Goal: Transaction & Acquisition: Purchase product/service

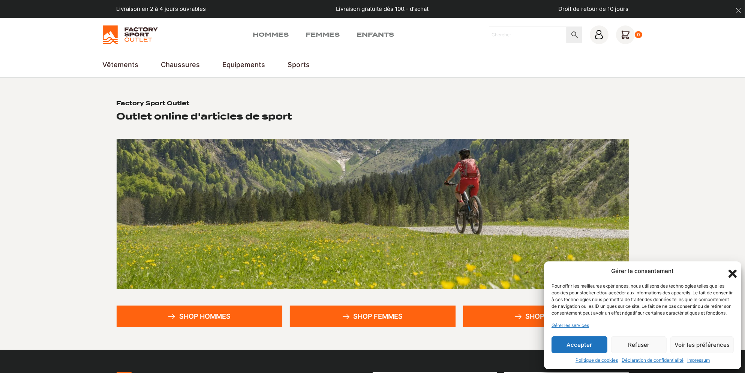
click at [732, 270] on icon "Fermer la boîte de dialogue" at bounding box center [732, 274] width 8 height 8
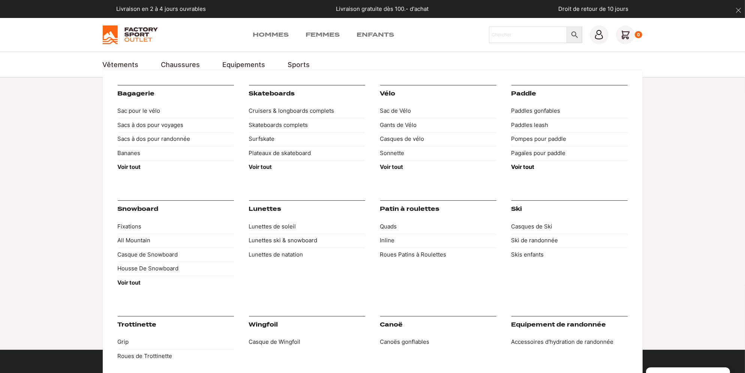
click at [528, 166] on strong "Voir tout" at bounding box center [522, 166] width 23 height 7
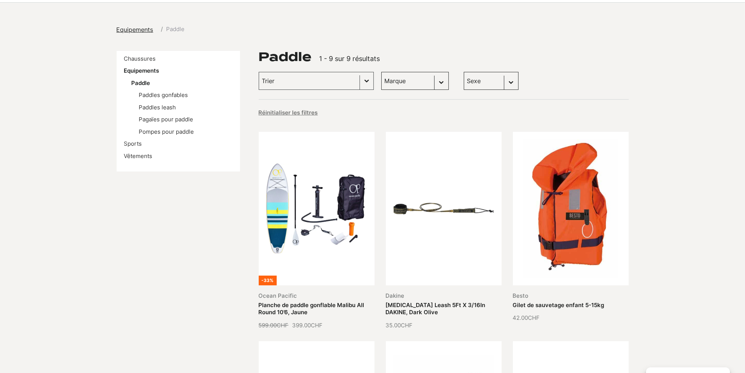
scroll to position [75, 0]
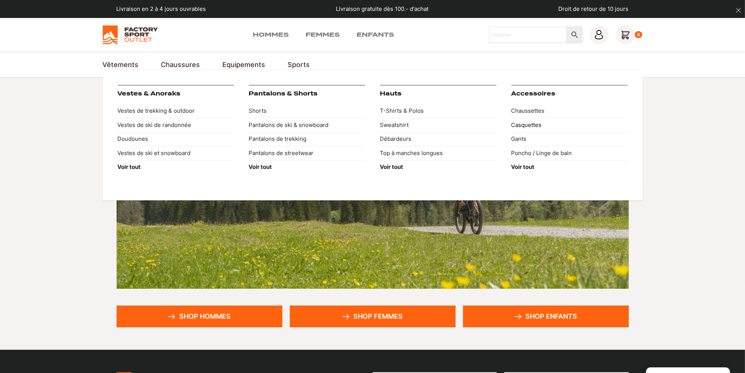
click at [531, 124] on link "Casquettes" at bounding box center [569, 125] width 116 height 14
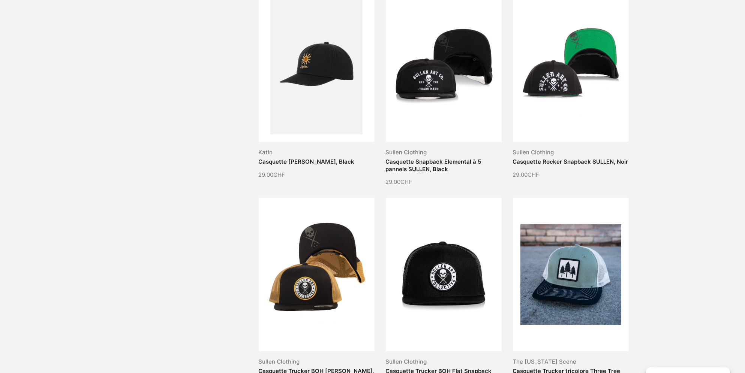
scroll to position [787, 0]
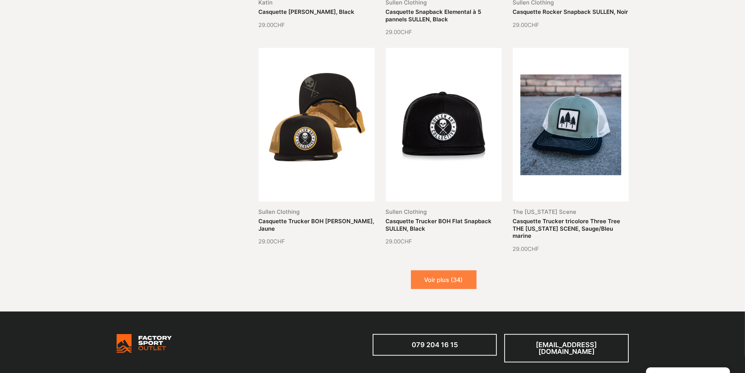
click at [449, 278] on button "Voir plus (34)" at bounding box center [444, 280] width 66 height 19
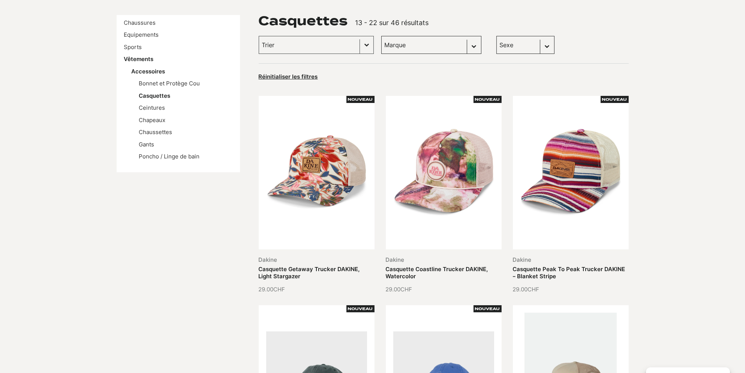
scroll to position [75, 0]
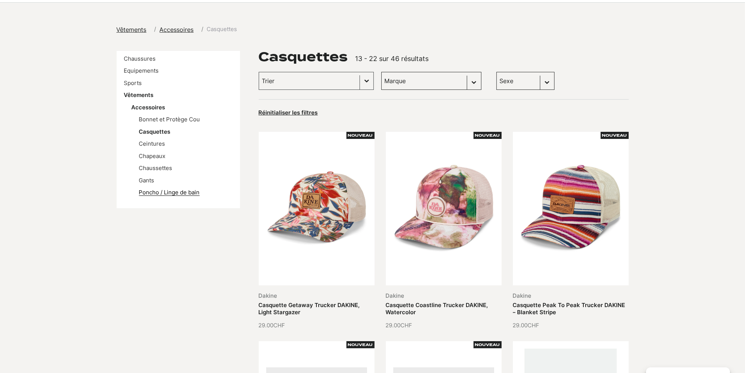
click at [171, 190] on link "Poncho / Linge de bain" at bounding box center [169, 192] width 61 height 7
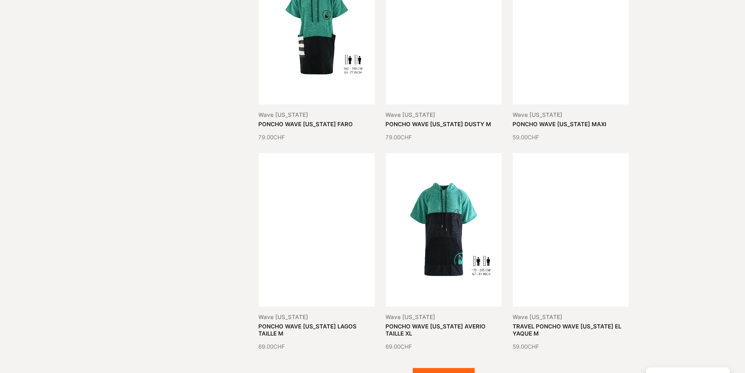
scroll to position [787, 0]
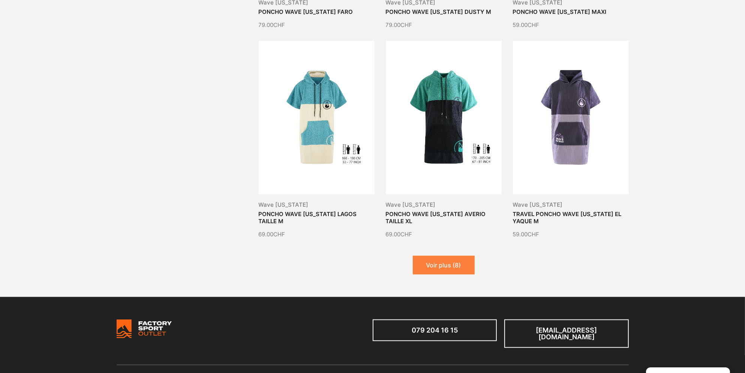
click at [453, 267] on button "Voir plus (8)" at bounding box center [444, 265] width 62 height 19
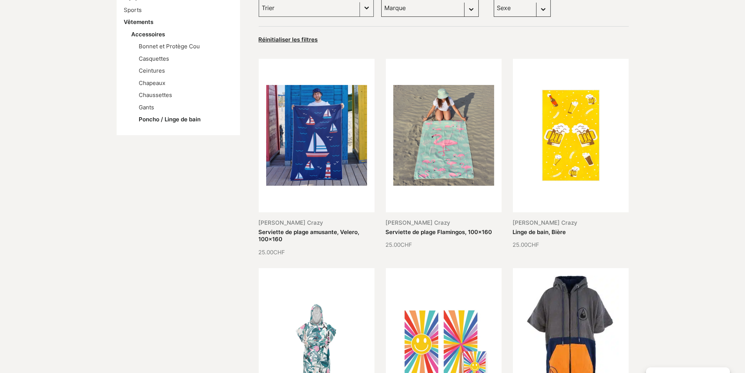
scroll to position [0, 0]
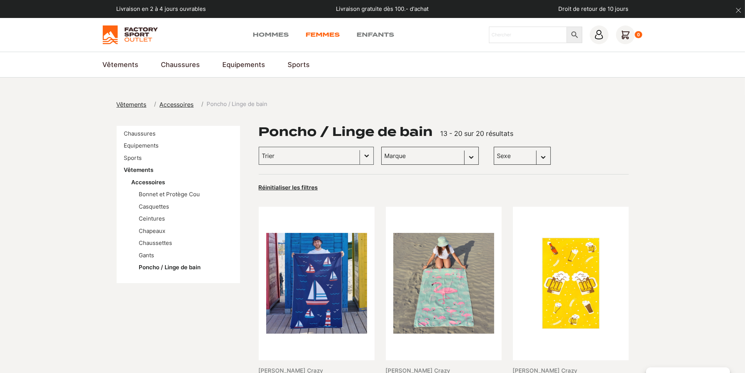
click at [325, 32] on link "Femmes" at bounding box center [323, 34] width 34 height 9
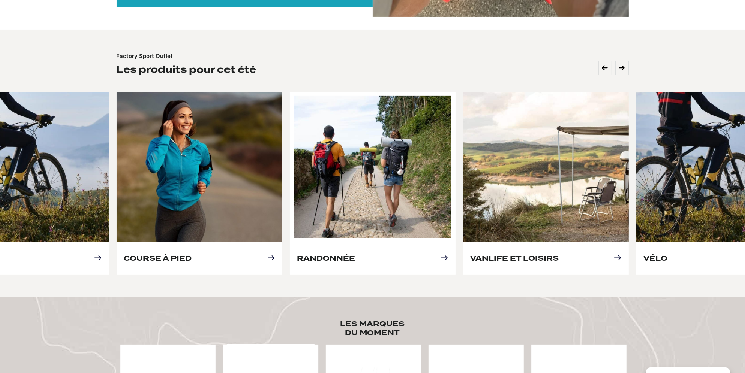
scroll to position [300, 0]
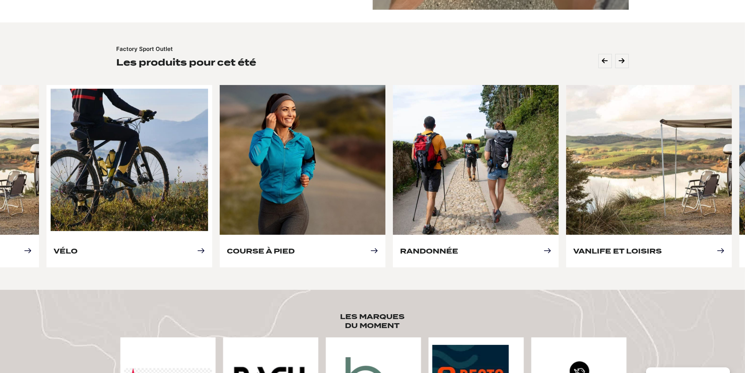
drag, startPoint x: 112, startPoint y: 187, endPoint x: 147, endPoint y: 187, distance: 34.5
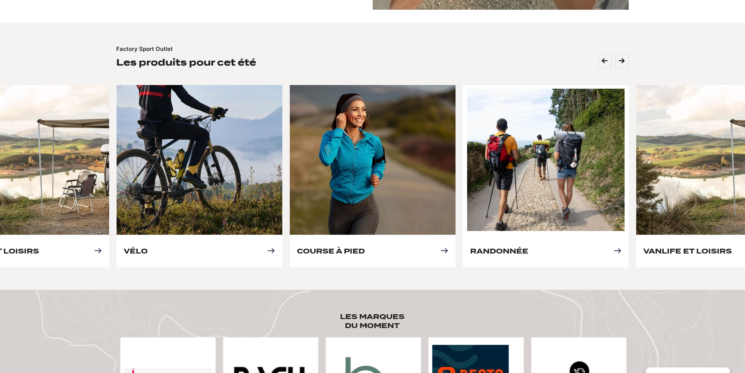
click at [529, 247] on link "Randonnée" at bounding box center [500, 251] width 58 height 8
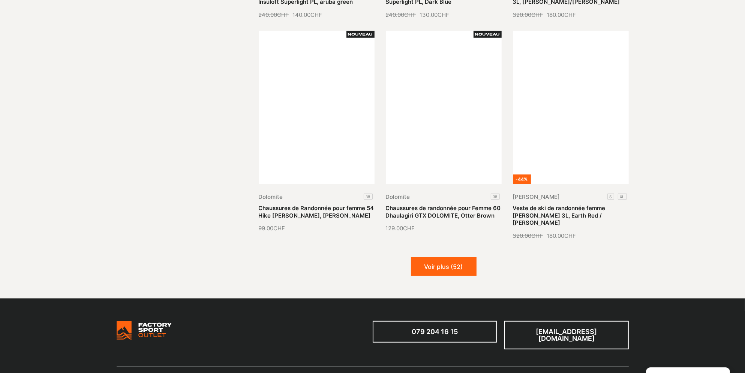
scroll to position [862, 0]
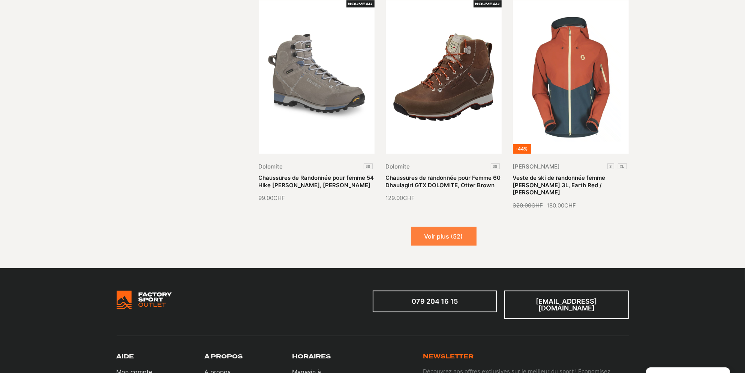
click at [453, 227] on button "Voir plus (52)" at bounding box center [444, 236] width 66 height 19
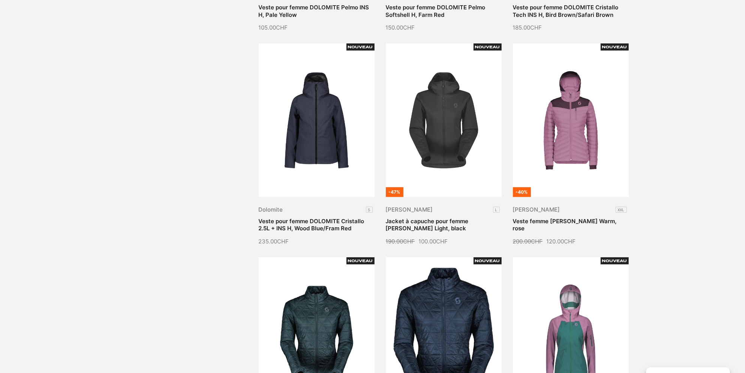
scroll to position [375, 0]
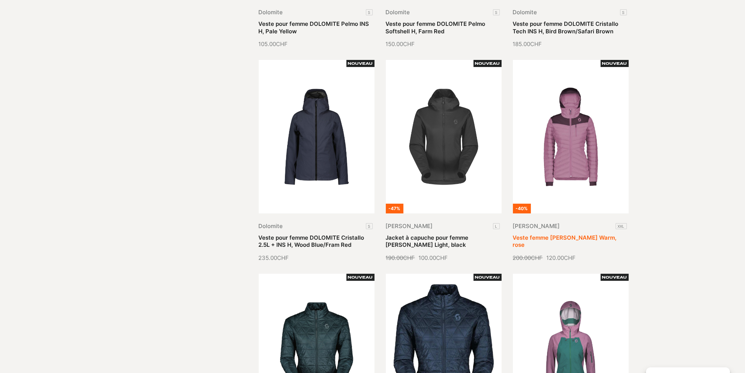
click at [569, 234] on link "Veste femme SCOTT Insuloft Warm, rose" at bounding box center [565, 241] width 104 height 15
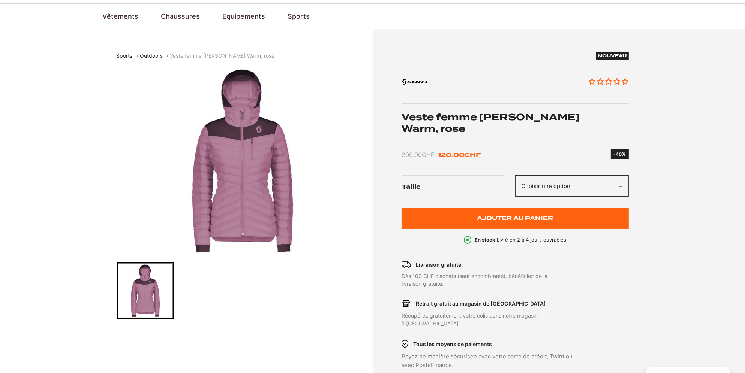
scroll to position [37, 0]
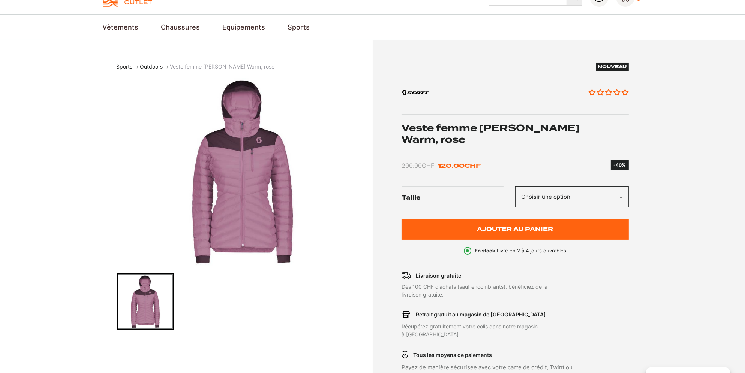
click at [621, 198] on select "Choisir une option XXL" at bounding box center [572, 196] width 114 height 21
click at [672, 234] on section "Sports Outdoors Veste femme SCOTT Insuloft Warm, rose Nouveau Aucun avis Veste …" at bounding box center [372, 247] width 745 height 415
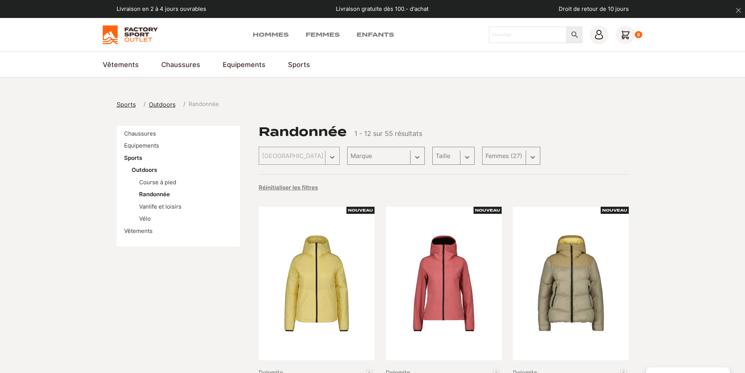
select select "femmes"
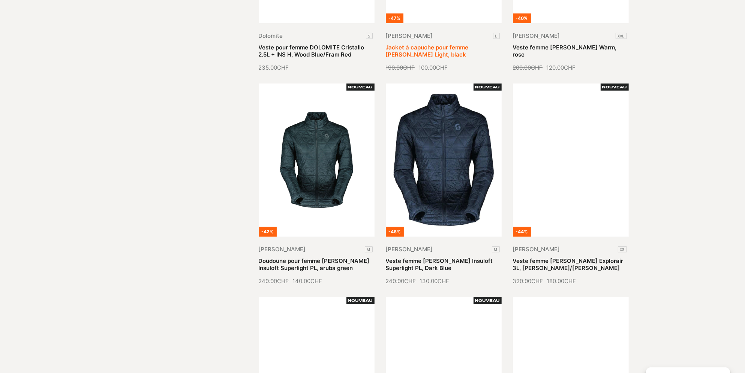
scroll to position [525, 0]
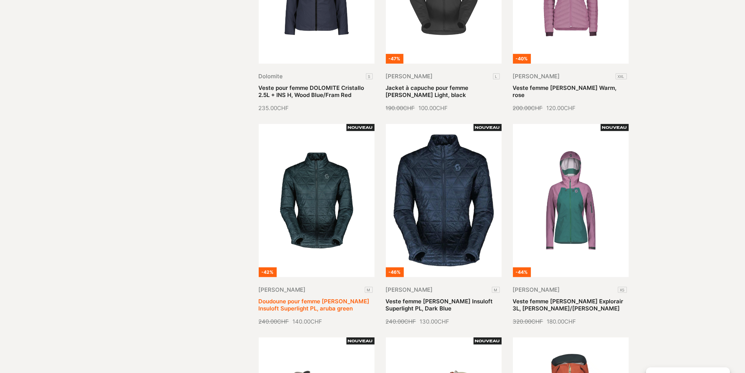
click at [322, 298] on link "Doudoune pour femme [PERSON_NAME] Insuloft Superlight PL, aruba green" at bounding box center [314, 305] width 111 height 15
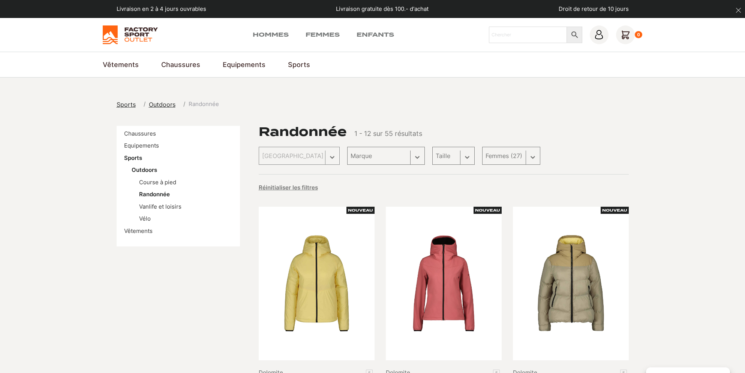
select select "femmes"
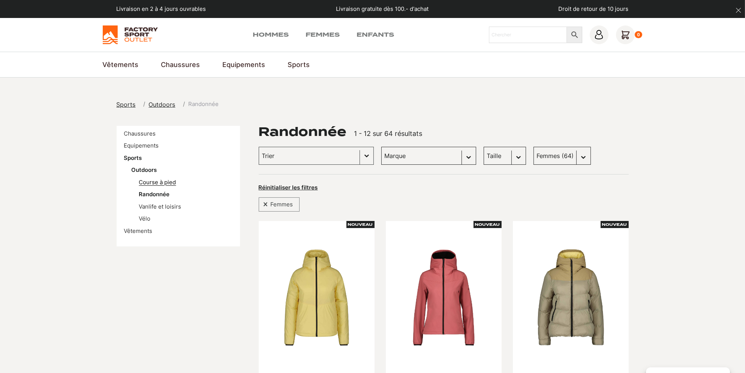
click at [153, 182] on link "Course à pied" at bounding box center [157, 182] width 37 height 7
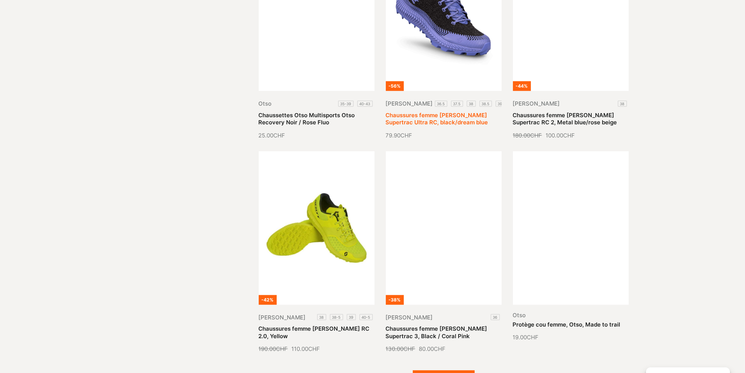
scroll to position [712, 0]
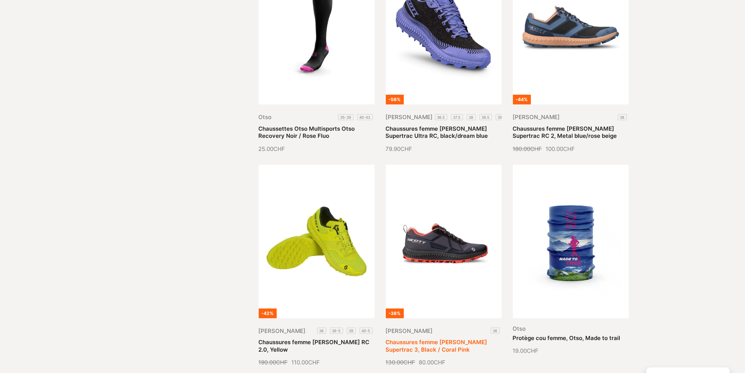
click at [444, 339] on link "Chaussures femme Scott Supertrac 3, Black / Coral Pink" at bounding box center [437, 346] width 102 height 15
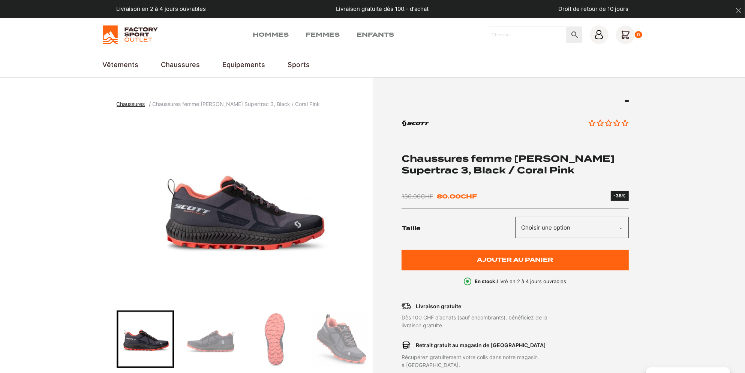
click at [607, 225] on select "Choisir une option 36" at bounding box center [572, 227] width 114 height 21
click at [660, 234] on section "Chaussures Chaussures femme Scott Supertrac 3, Black / Coral Pink Aucun avis Ch…" at bounding box center [372, 282] width 745 height 408
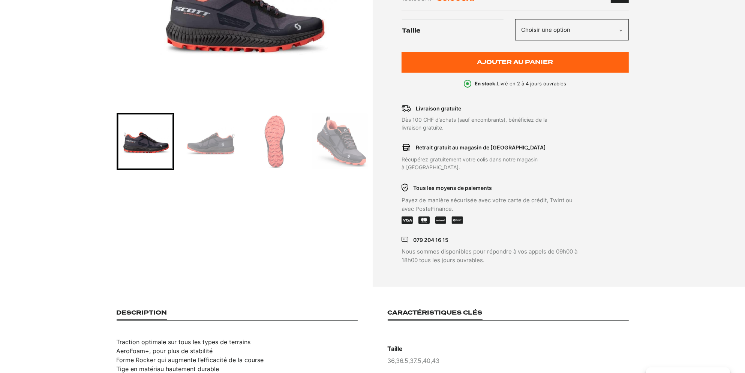
scroll to position [187, 0]
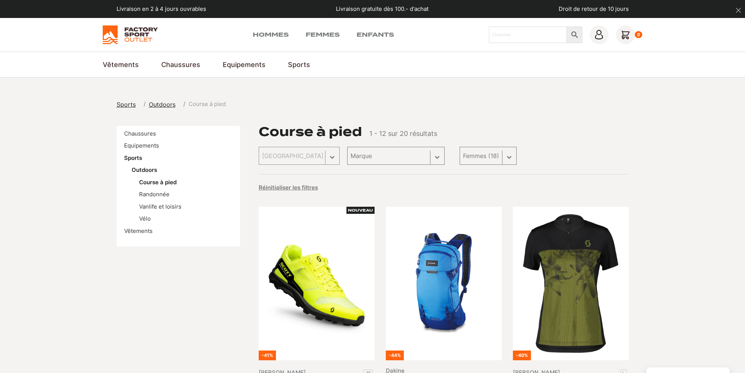
select select "femmes"
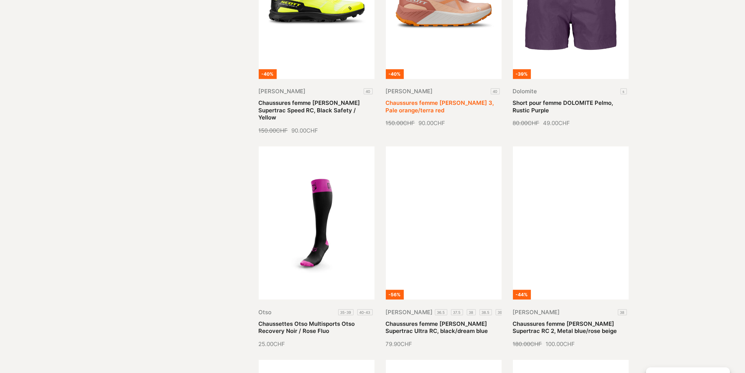
scroll to position [525, 0]
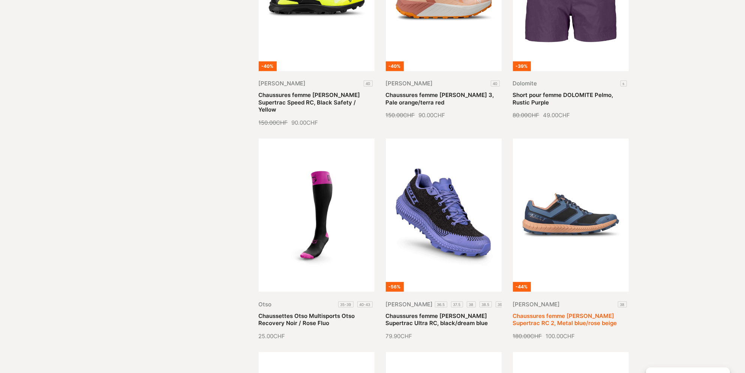
click at [568, 313] on link "Chaussures femme [PERSON_NAME] Supertrac RC 2, Metal blue/rose beige" at bounding box center [565, 320] width 104 height 15
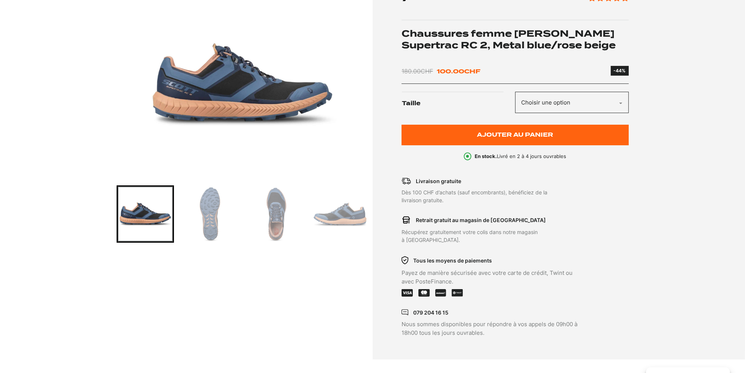
scroll to position [112, 0]
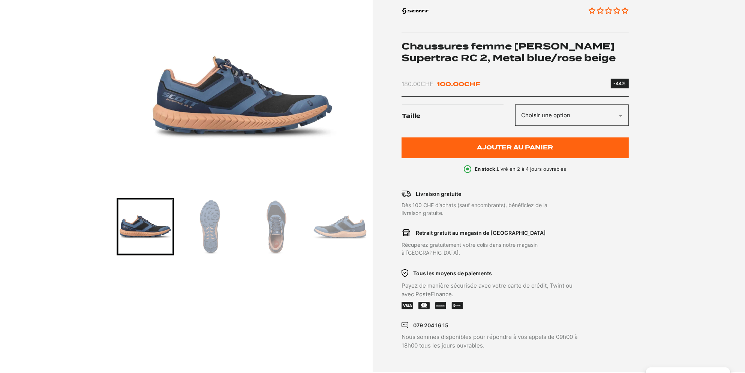
click at [581, 118] on select "Choisir une option 38" at bounding box center [572, 115] width 114 height 21
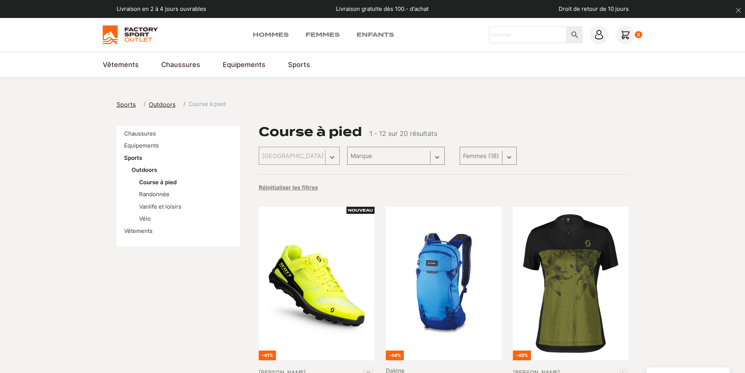
select select "femmes"
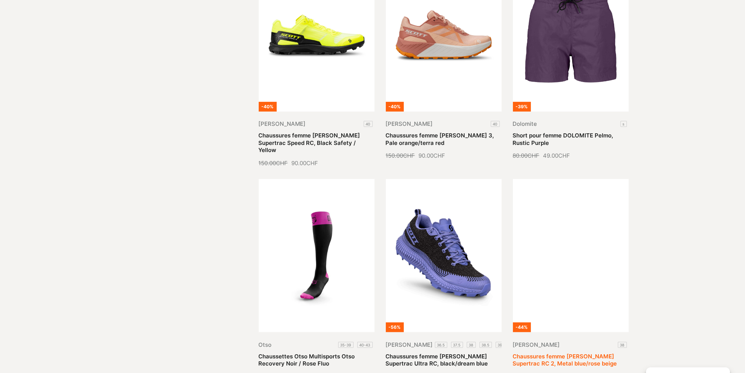
scroll to position [487, 0]
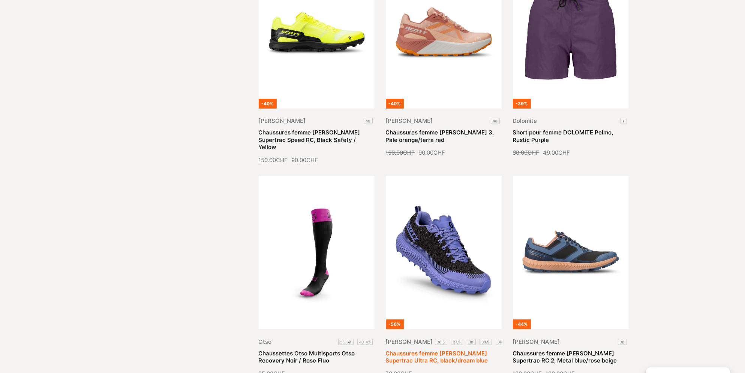
click at [460, 350] on link "Chaussures femme [PERSON_NAME] Supertrac Ultra RC, black/dream blue" at bounding box center [437, 357] width 102 height 15
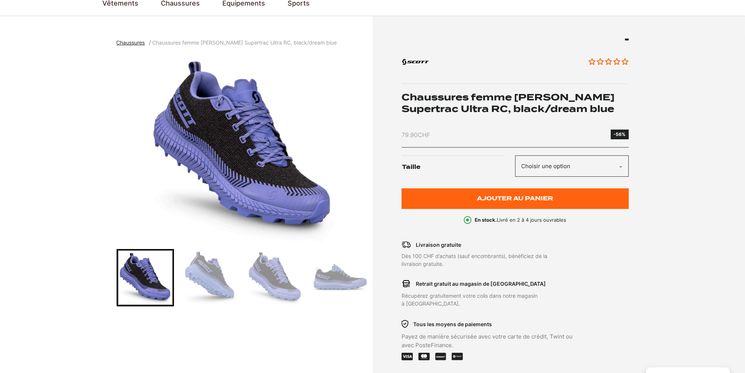
scroll to position [75, 0]
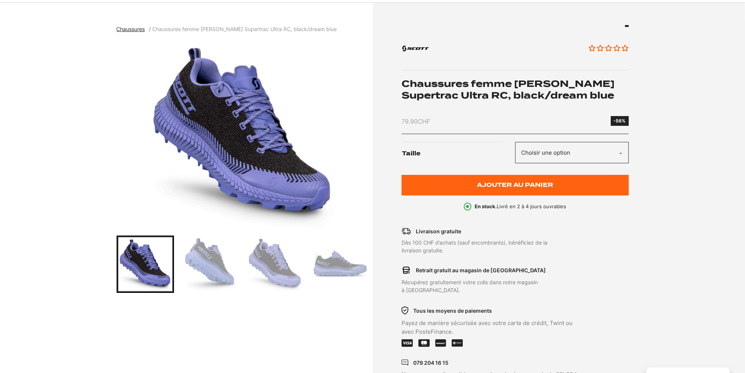
click at [207, 276] on img "Go to slide 2" at bounding box center [210, 264] width 55 height 55
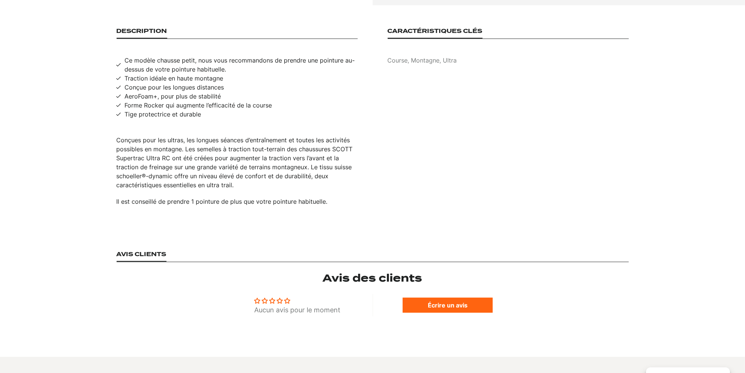
scroll to position [487, 0]
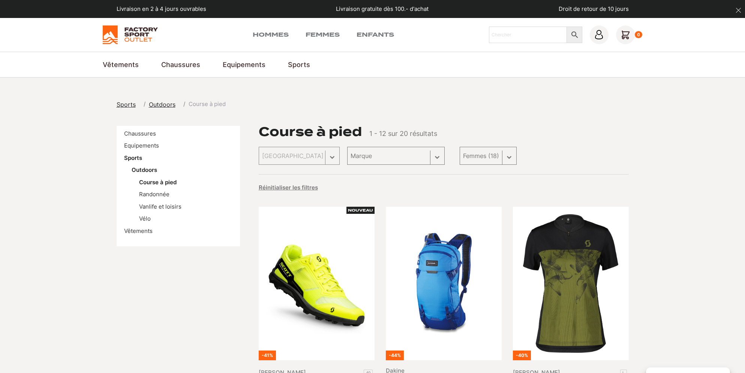
select select "femmes"
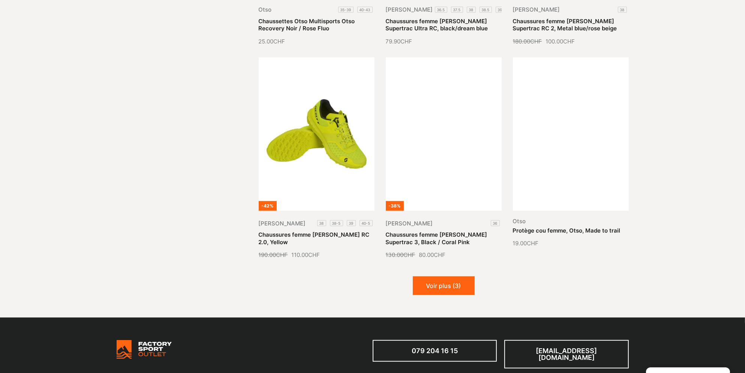
scroll to position [825, 0]
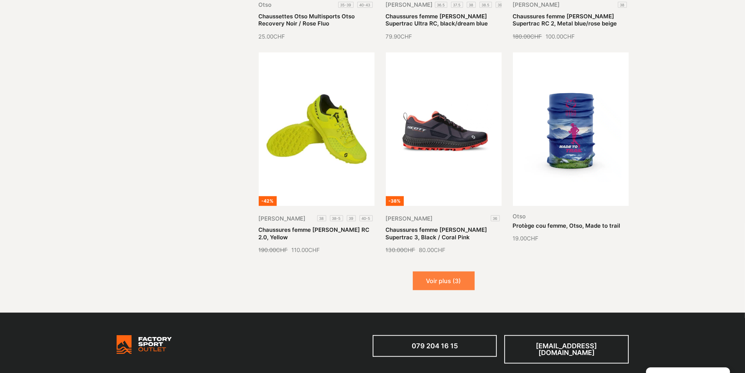
click at [441, 272] on button "Voir plus (3)" at bounding box center [444, 281] width 62 height 19
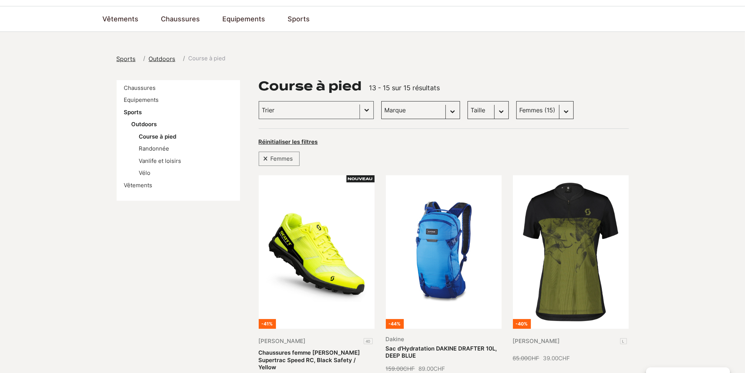
scroll to position [37, 0]
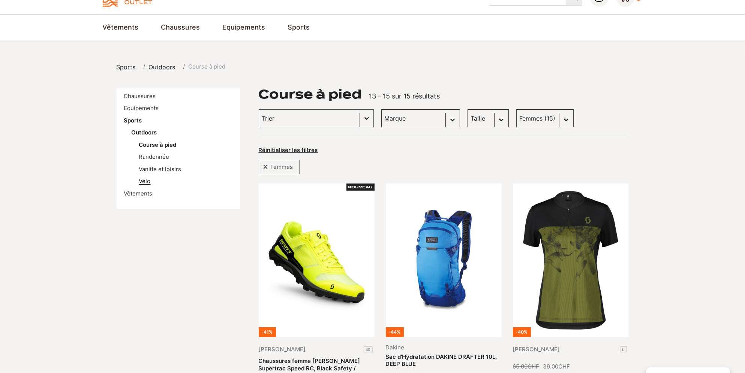
click at [145, 180] on link "Vélo" at bounding box center [145, 181] width 12 height 7
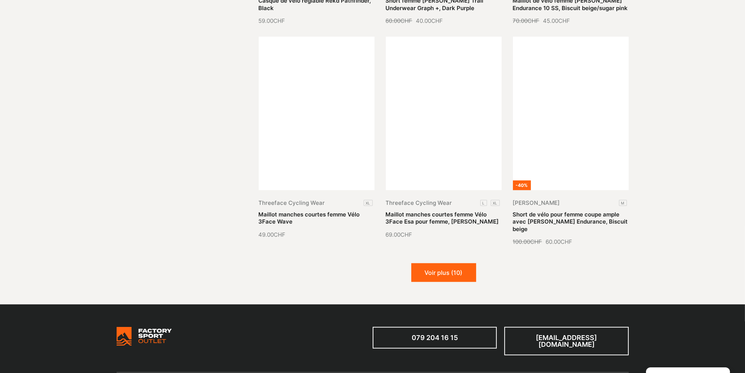
scroll to position [862, 0]
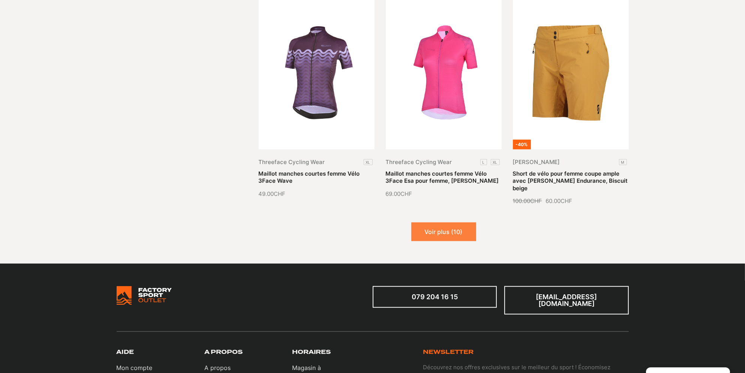
click at [441, 229] on button "Voir plus (10)" at bounding box center [443, 232] width 65 height 19
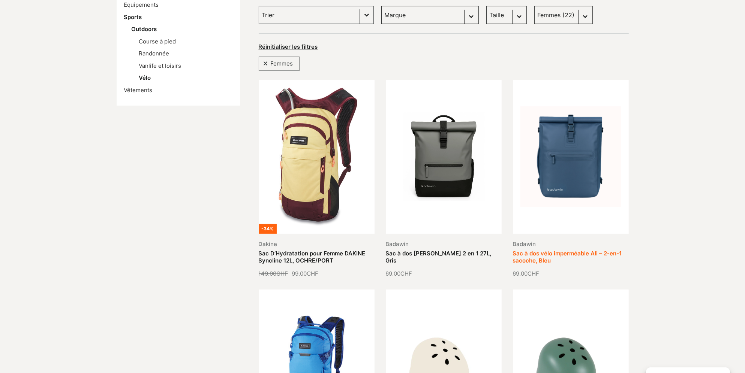
scroll to position [0, 0]
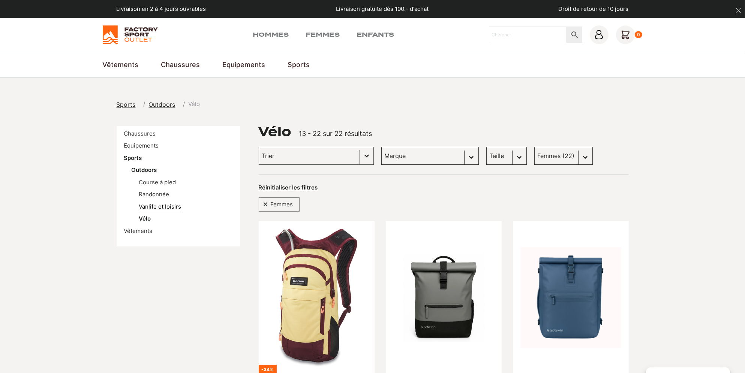
click at [166, 204] on link "Vanlife et loisirs" at bounding box center [160, 206] width 42 height 7
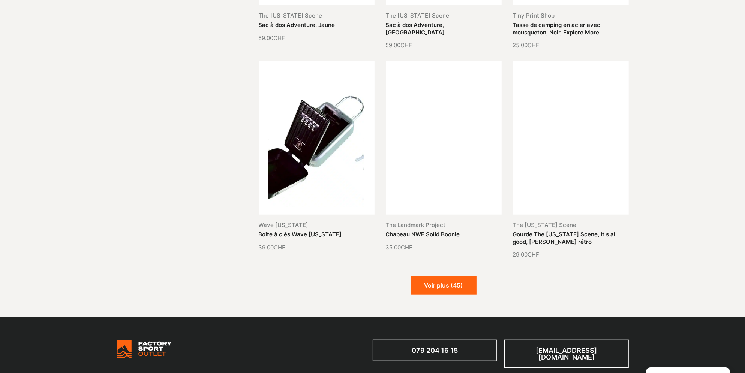
scroll to position [787, 0]
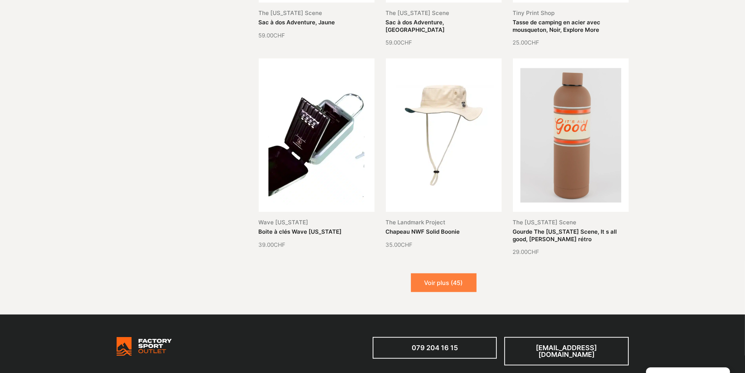
click at [432, 278] on button "Voir plus (45)" at bounding box center [444, 283] width 66 height 19
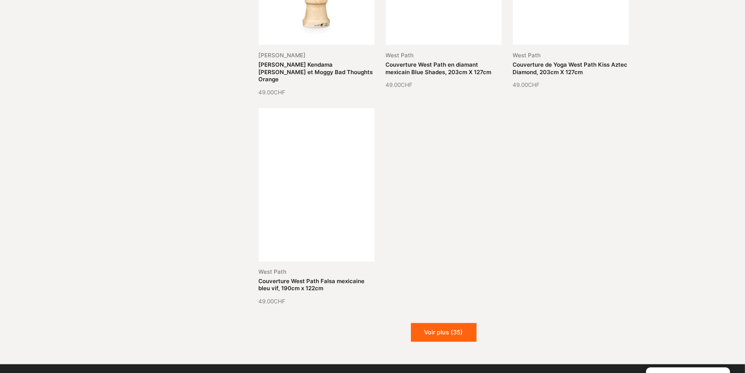
scroll to position [1650, 0]
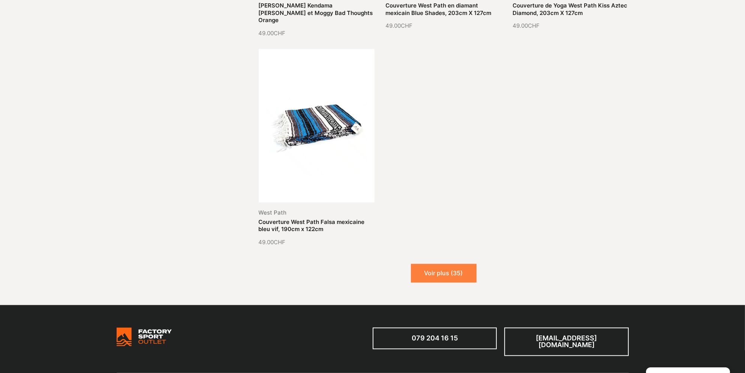
click at [466, 264] on button "Voir plus (35)" at bounding box center [444, 273] width 66 height 19
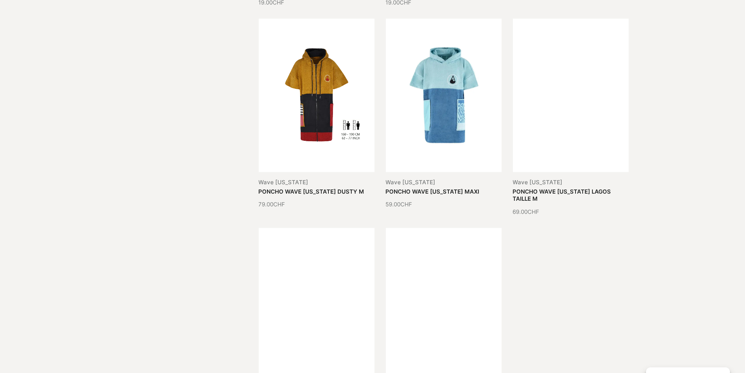
scroll to position [2325, 0]
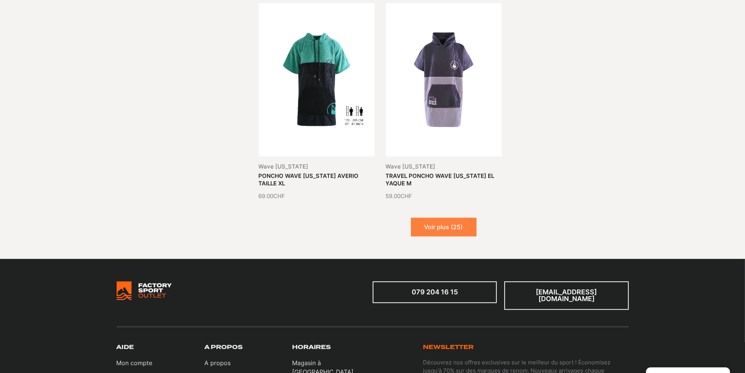
click at [446, 218] on button "Voir plus (25)" at bounding box center [444, 227] width 66 height 19
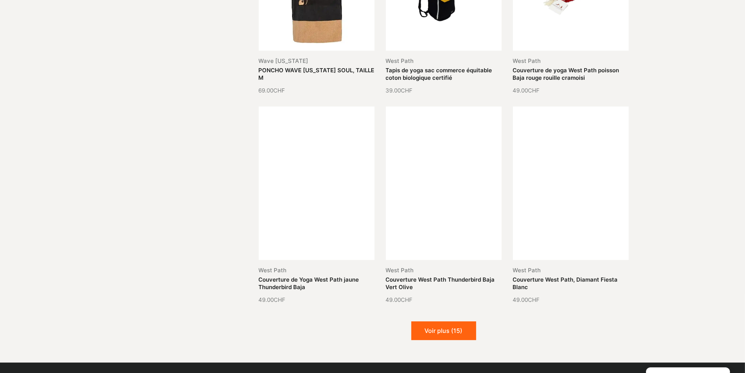
scroll to position [2962, 0]
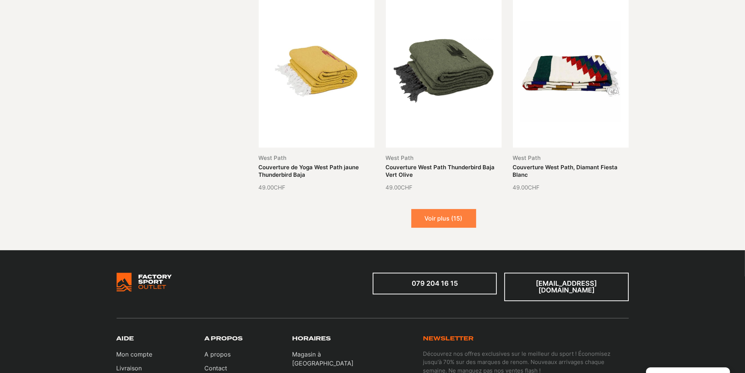
click at [454, 209] on button "Voir plus (15)" at bounding box center [443, 218] width 65 height 19
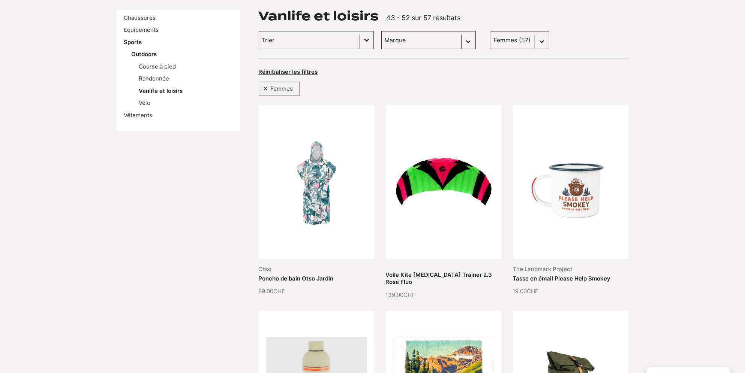
scroll to position [0, 0]
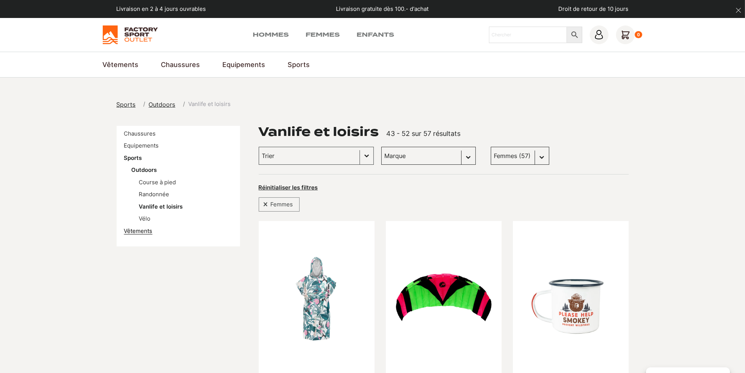
click at [136, 230] on link "Vêtements" at bounding box center [138, 231] width 28 height 7
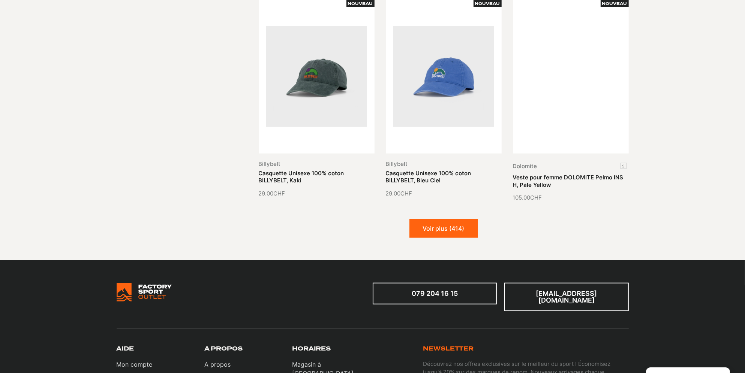
scroll to position [862, 0]
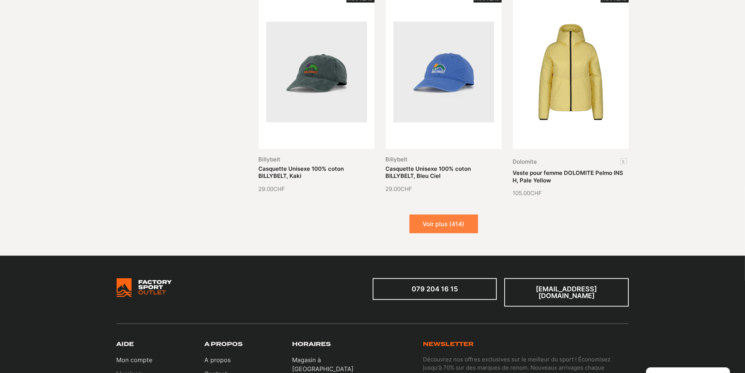
click at [445, 220] on button "Voir plus (414)" at bounding box center [443, 224] width 69 height 19
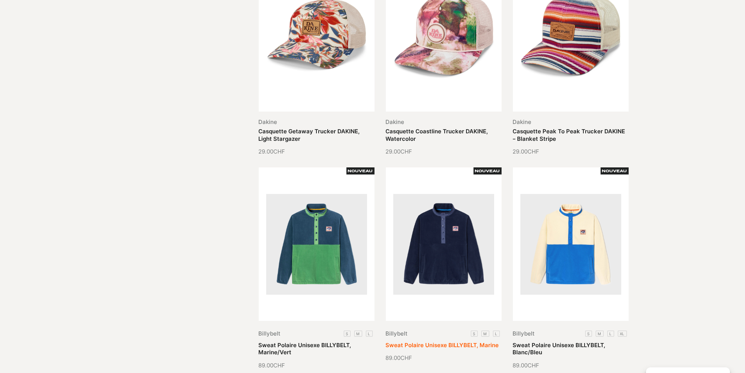
scroll to position [0, 0]
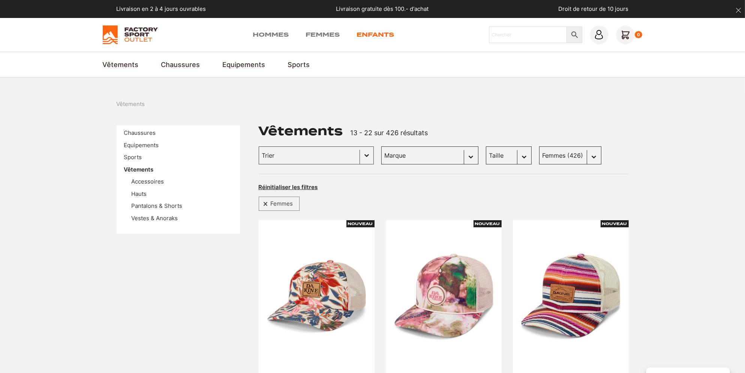
click at [377, 33] on link "Enfants" at bounding box center [375, 34] width 37 height 9
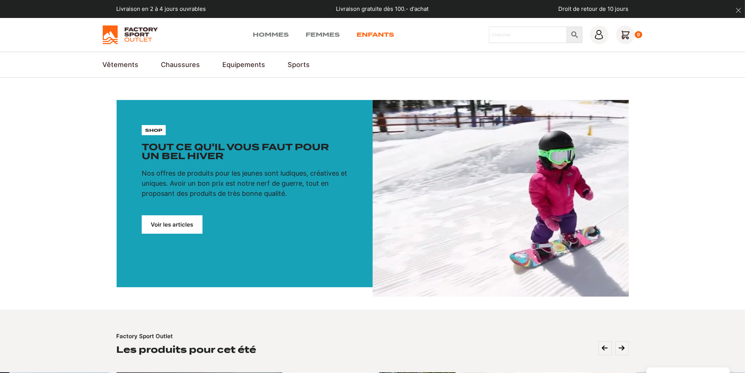
click at [372, 33] on link "Enfants" at bounding box center [375, 34] width 37 height 9
click at [171, 223] on link "Voir les articles" at bounding box center [172, 225] width 61 height 18
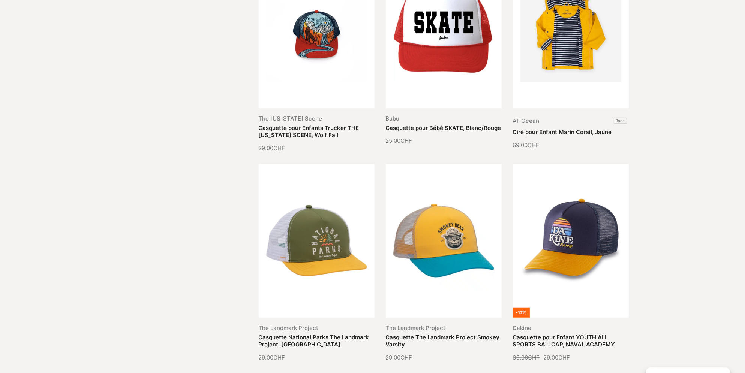
scroll to position [787, 0]
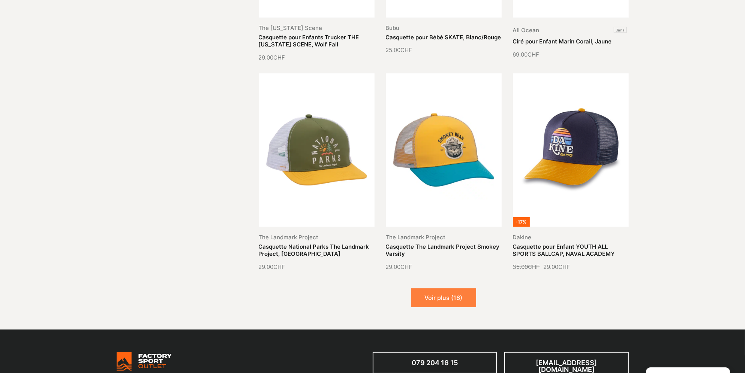
click at [431, 297] on button "Voir plus (16)" at bounding box center [443, 298] width 65 height 19
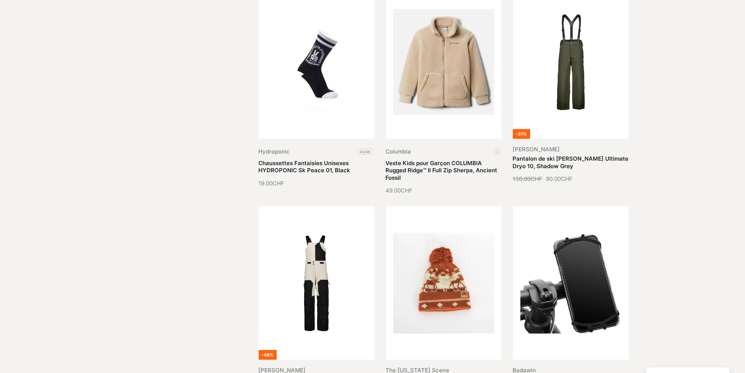
scroll to position [1275, 0]
